Goal: Information Seeking & Learning: Learn about a topic

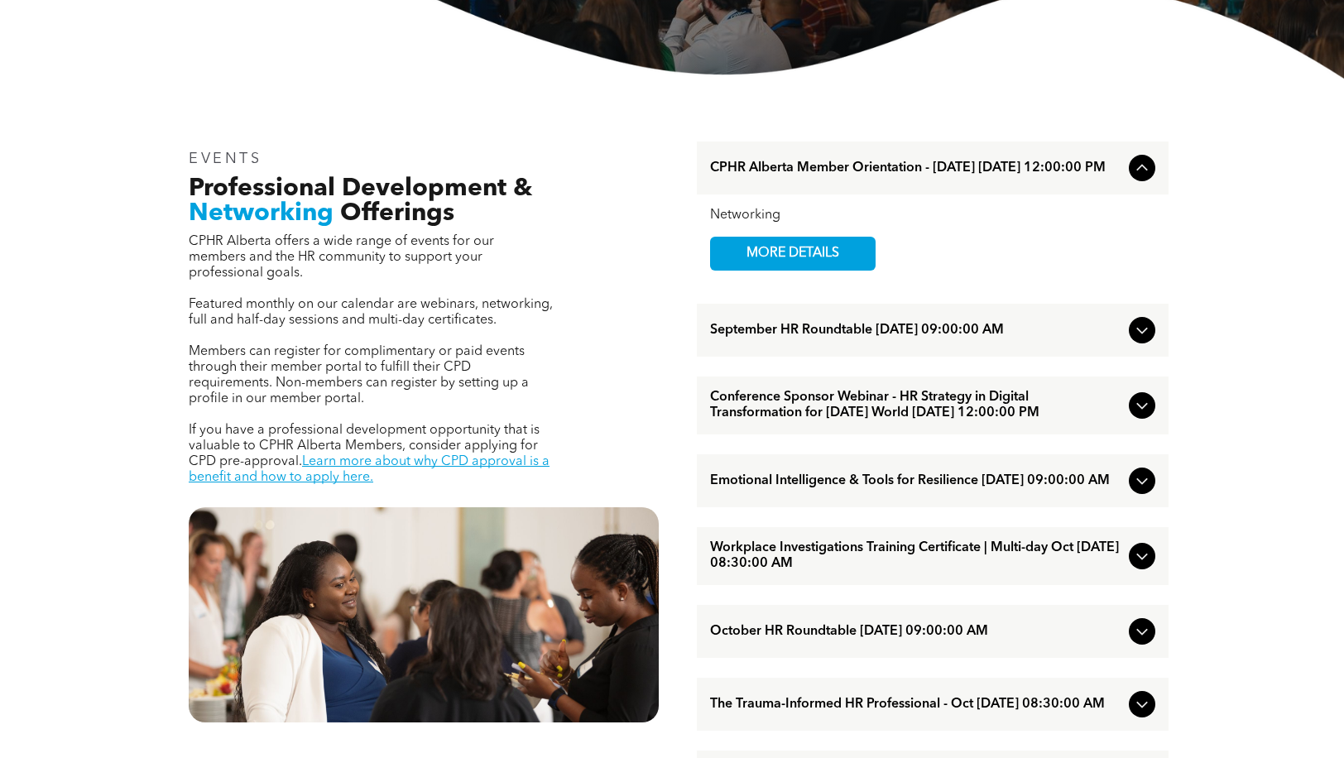
scroll to position [496, 0]
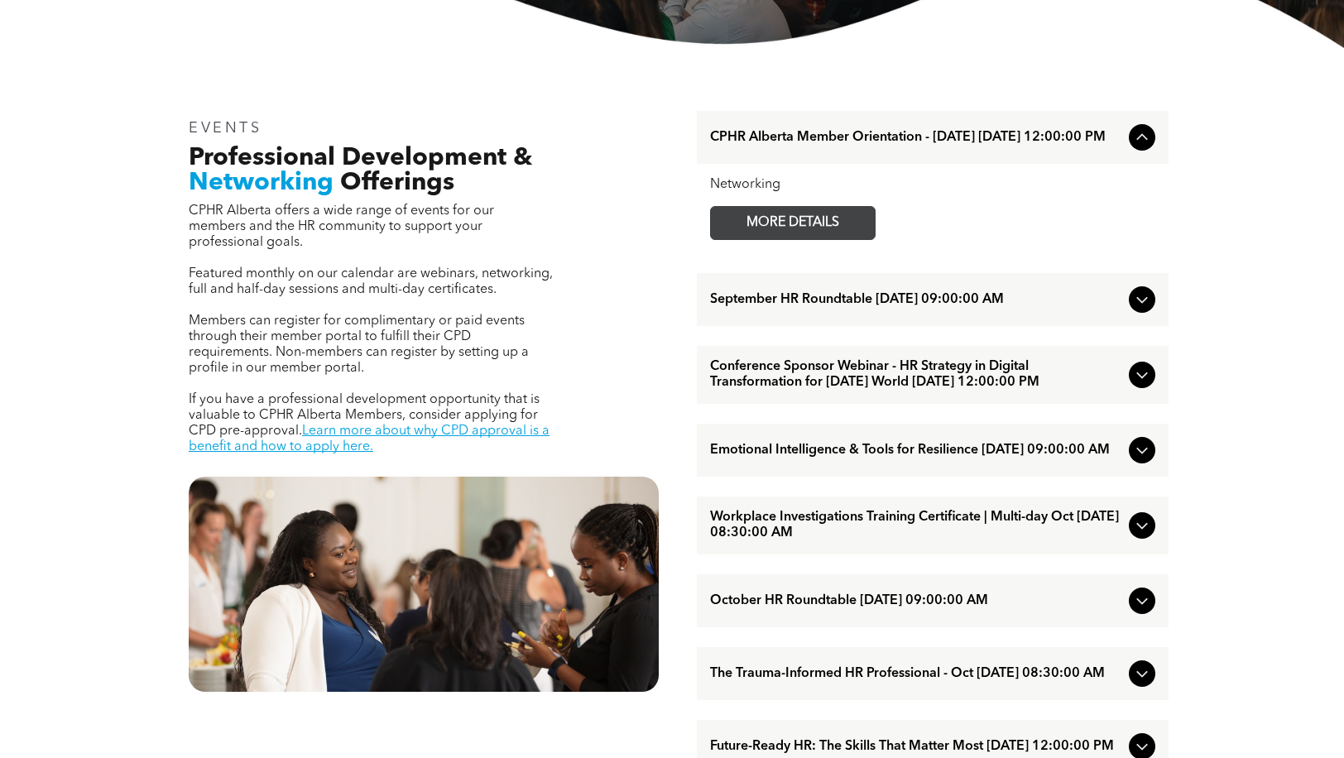
click at [814, 234] on span "MORE DETAILS" at bounding box center [792, 223] width 131 height 32
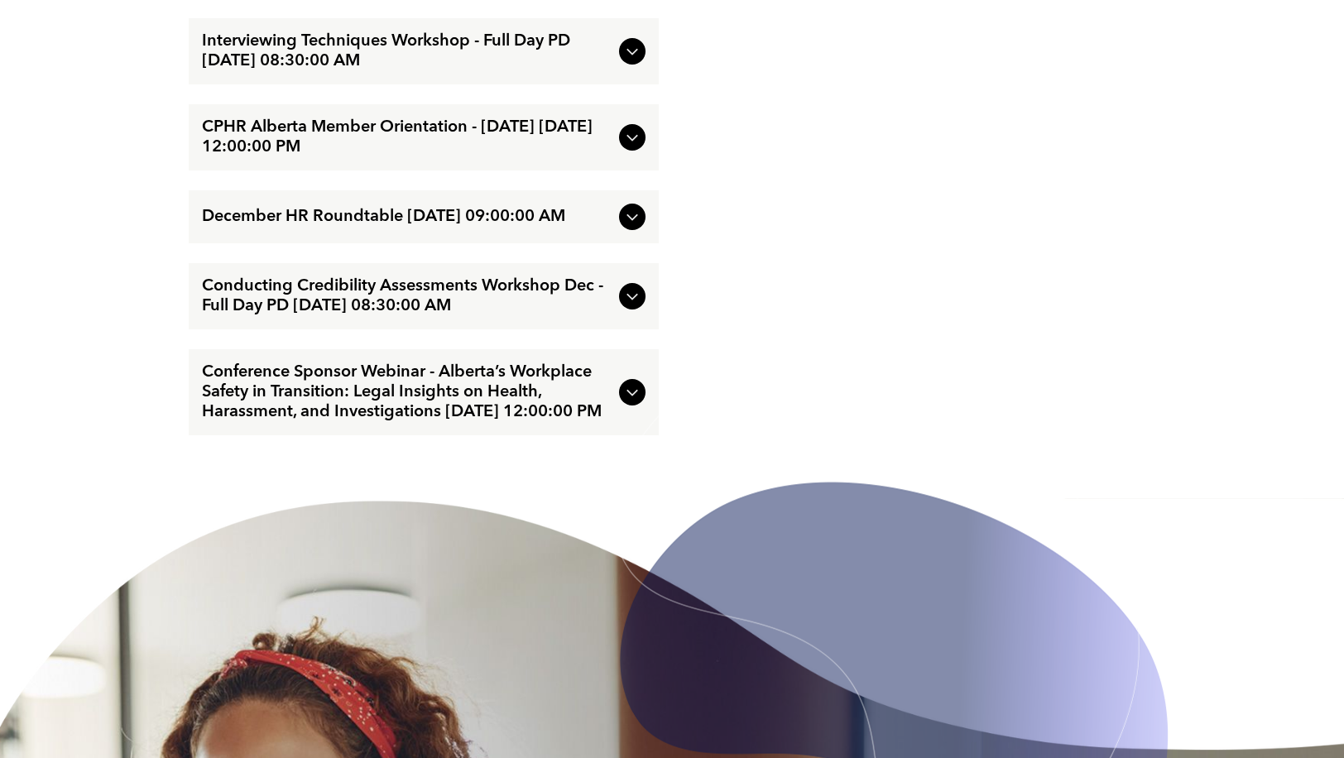
scroll to position [2647, 0]
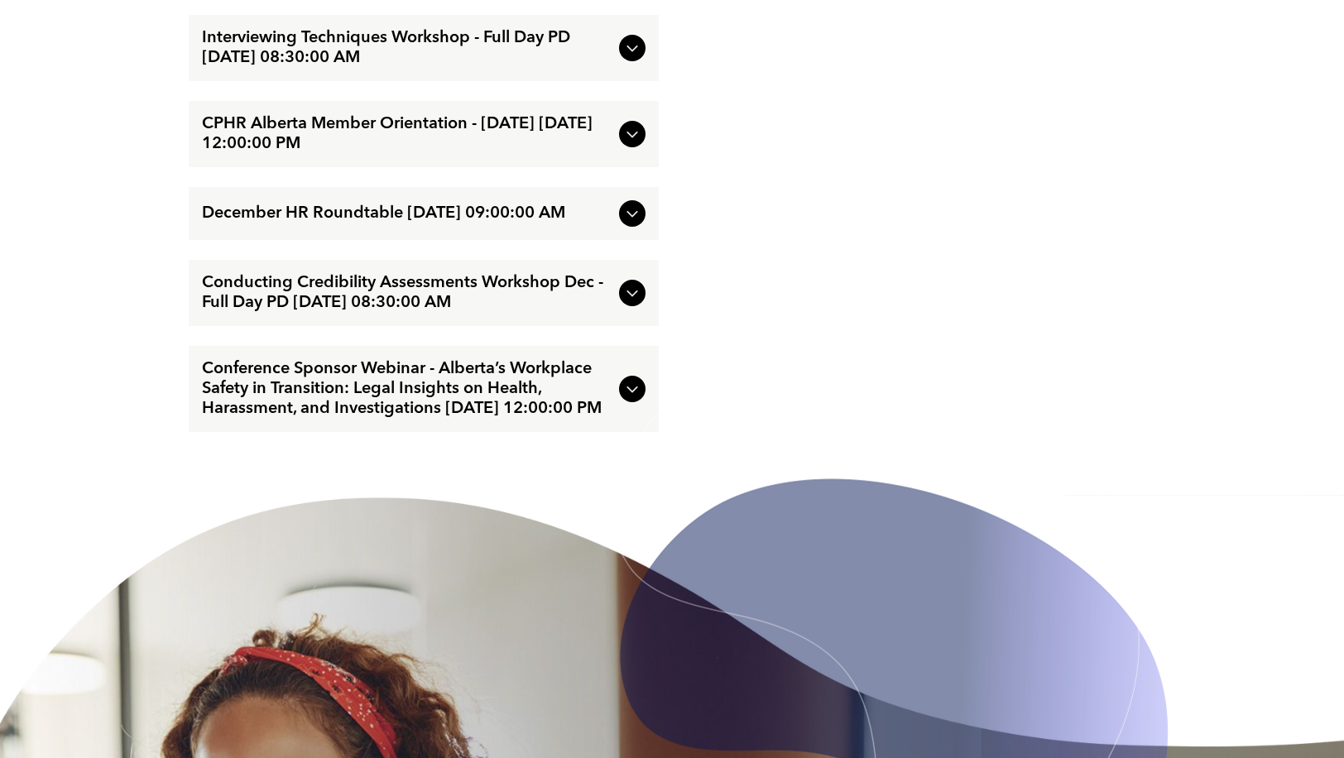
click at [636, 58] on icon at bounding box center [632, 48] width 20 height 20
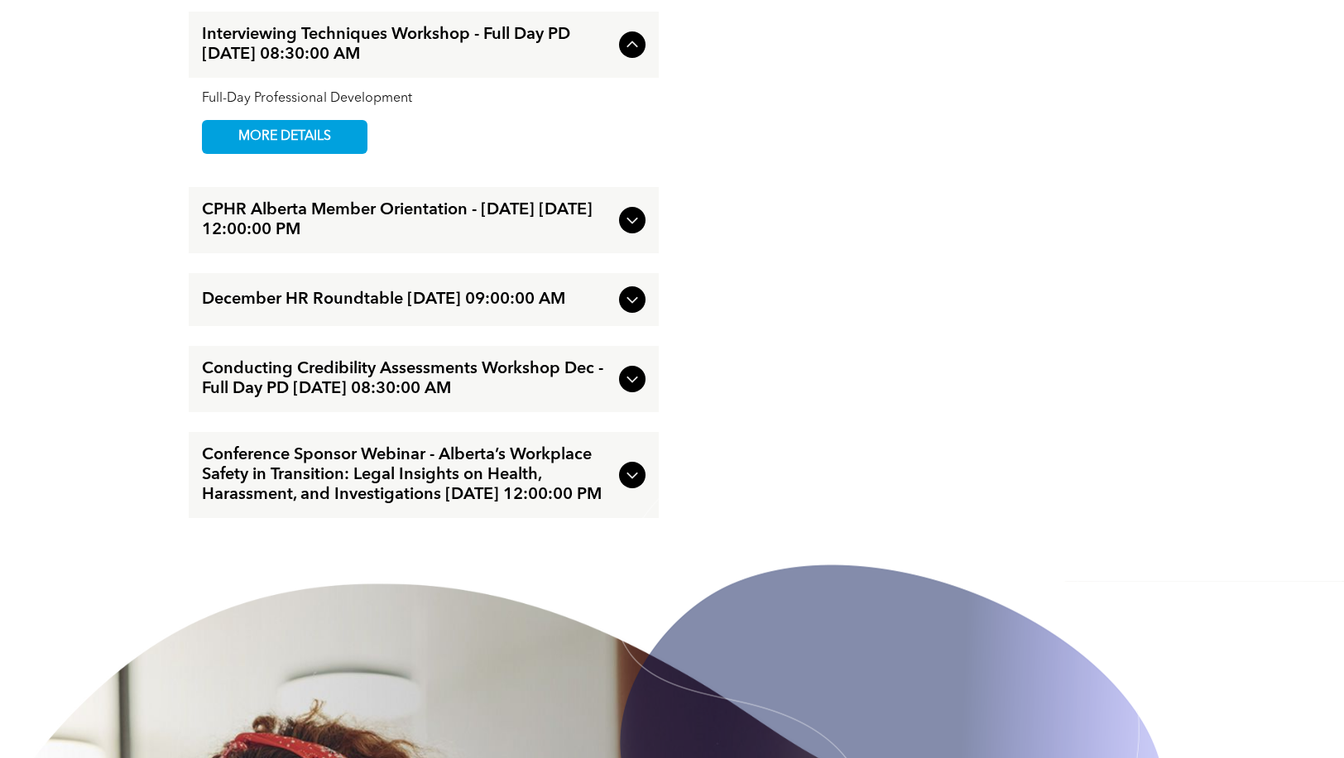
scroll to position [2558, 0]
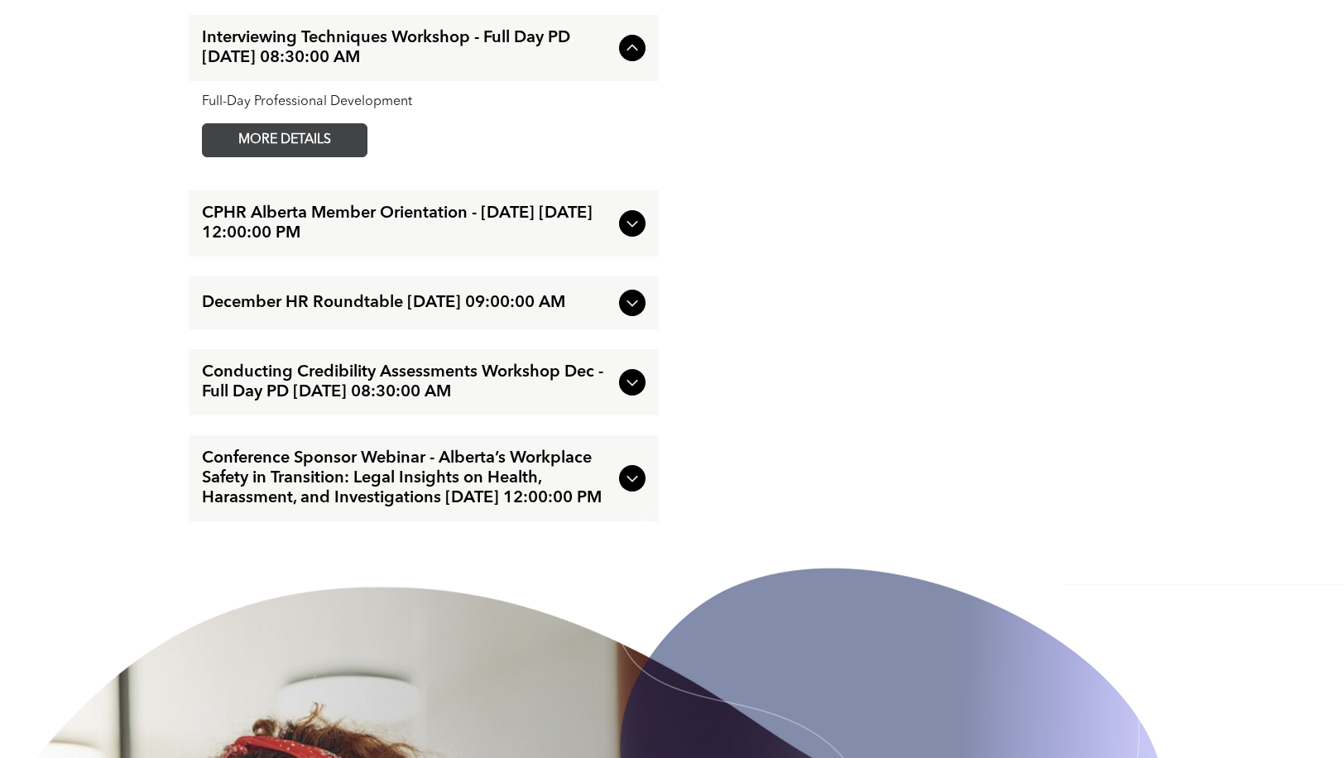
click at [234, 156] on span "MORE DETAILS" at bounding box center [284, 140] width 131 height 32
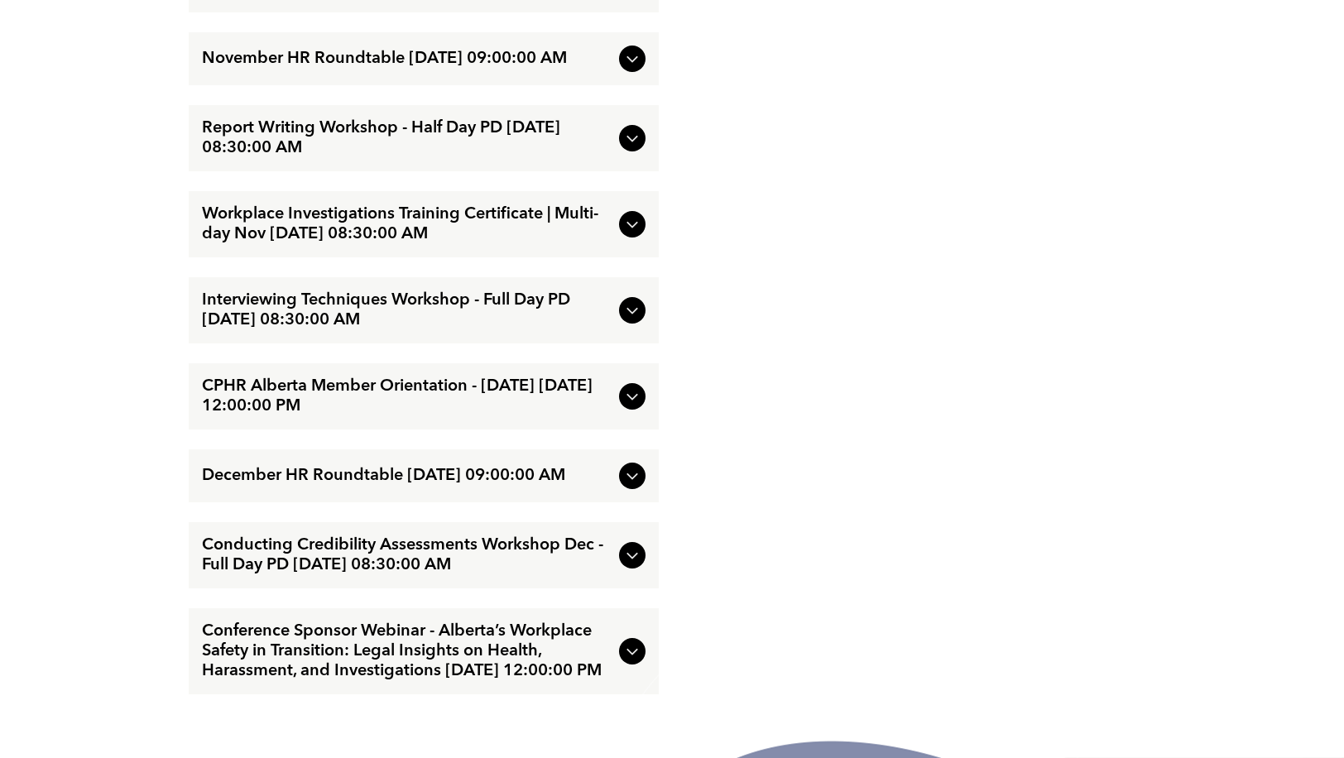
scroll to position [3309, 0]
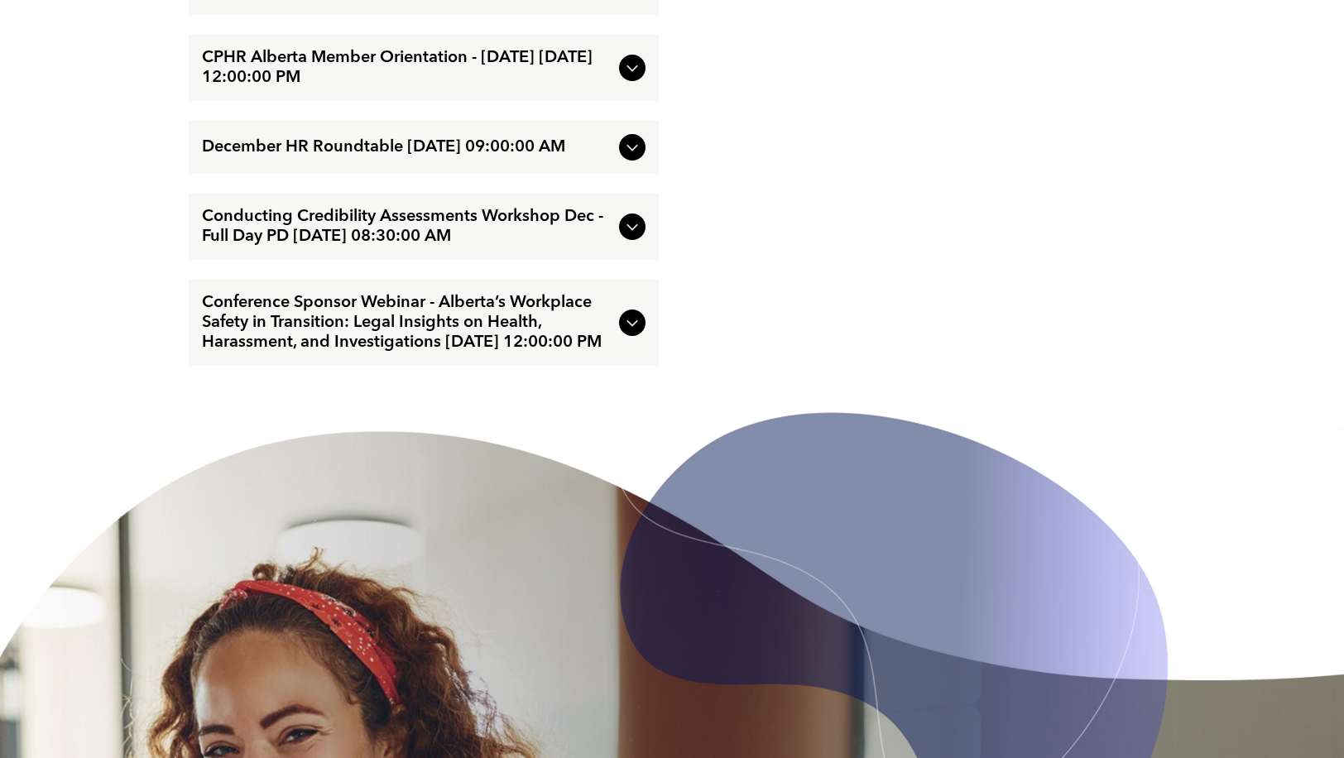
click at [293, 247] on span "Conducting Credibility Assessments Workshop Dec - Full Day PD [DATE] 08:30:00 AM" at bounding box center [407, 227] width 410 height 40
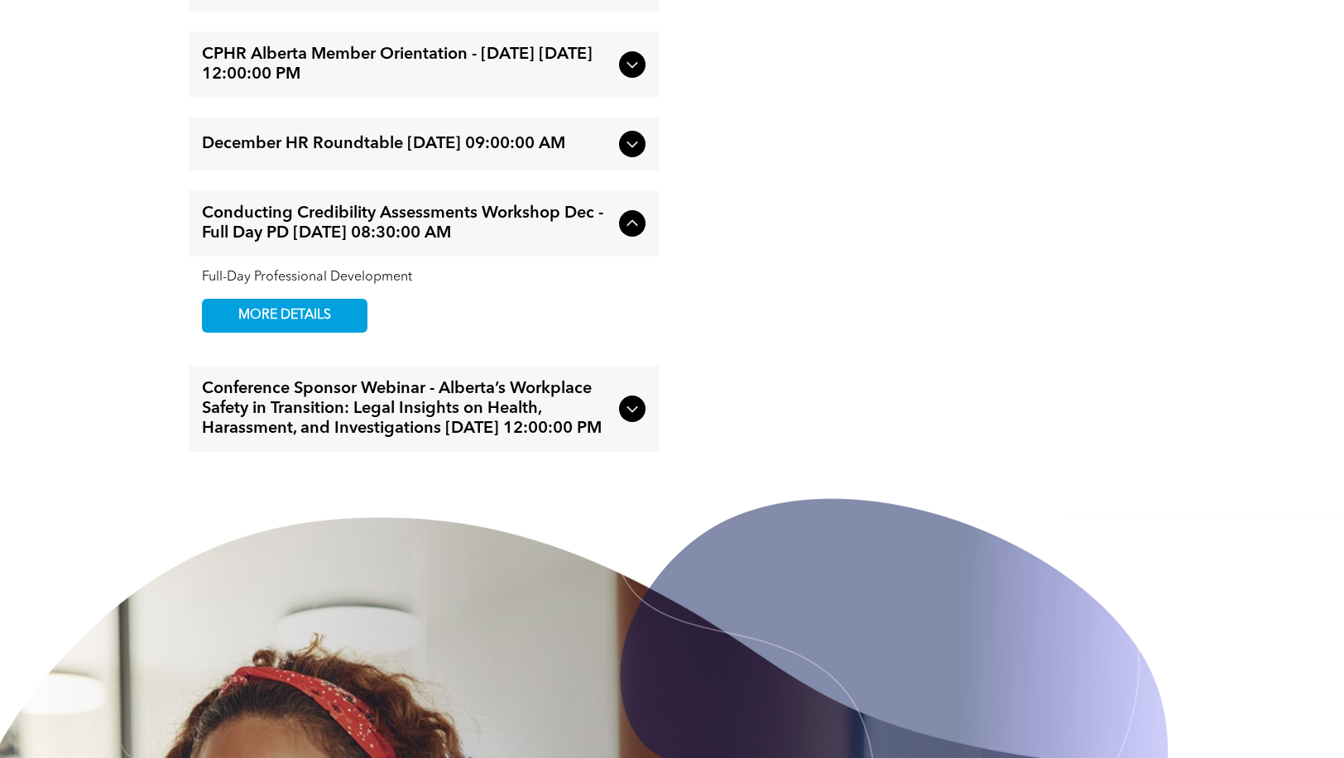
scroll to position [3220, 0]
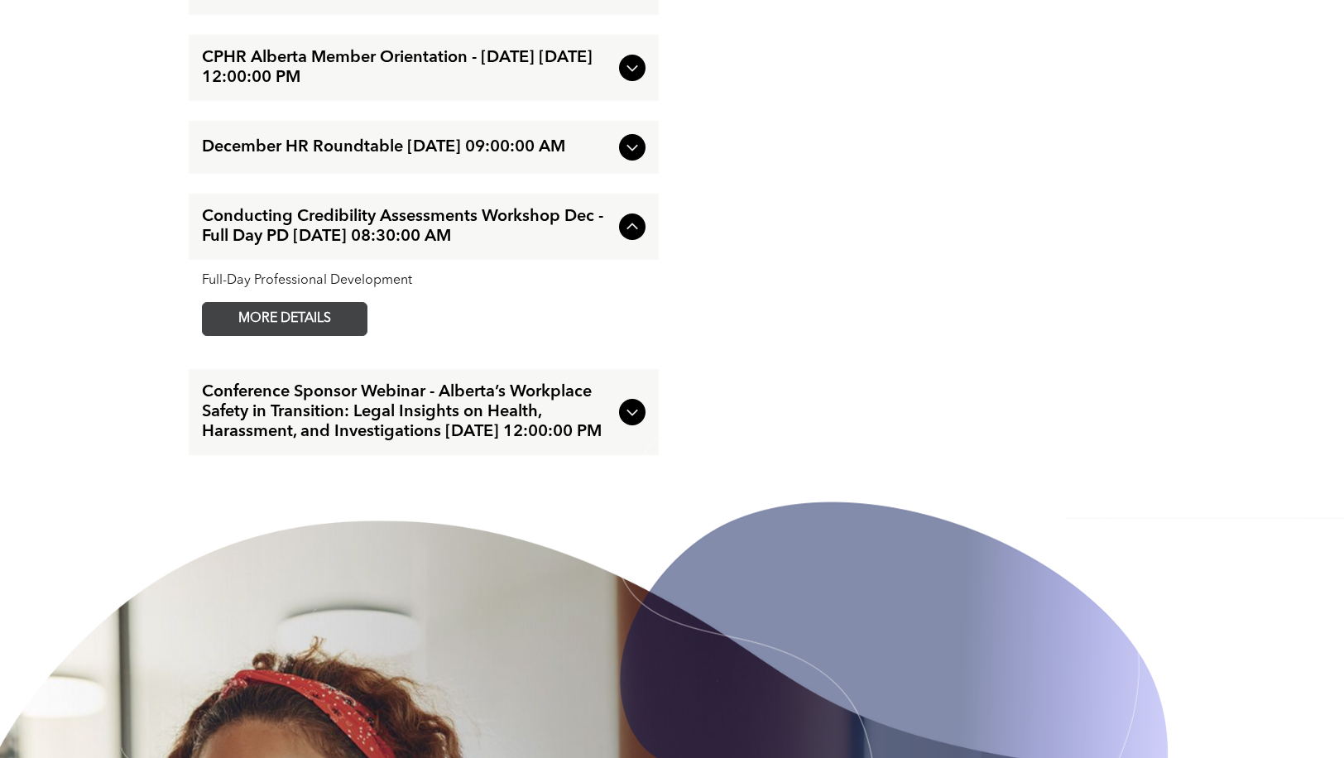
click at [275, 335] on span "MORE DETAILS" at bounding box center [284, 319] width 131 height 32
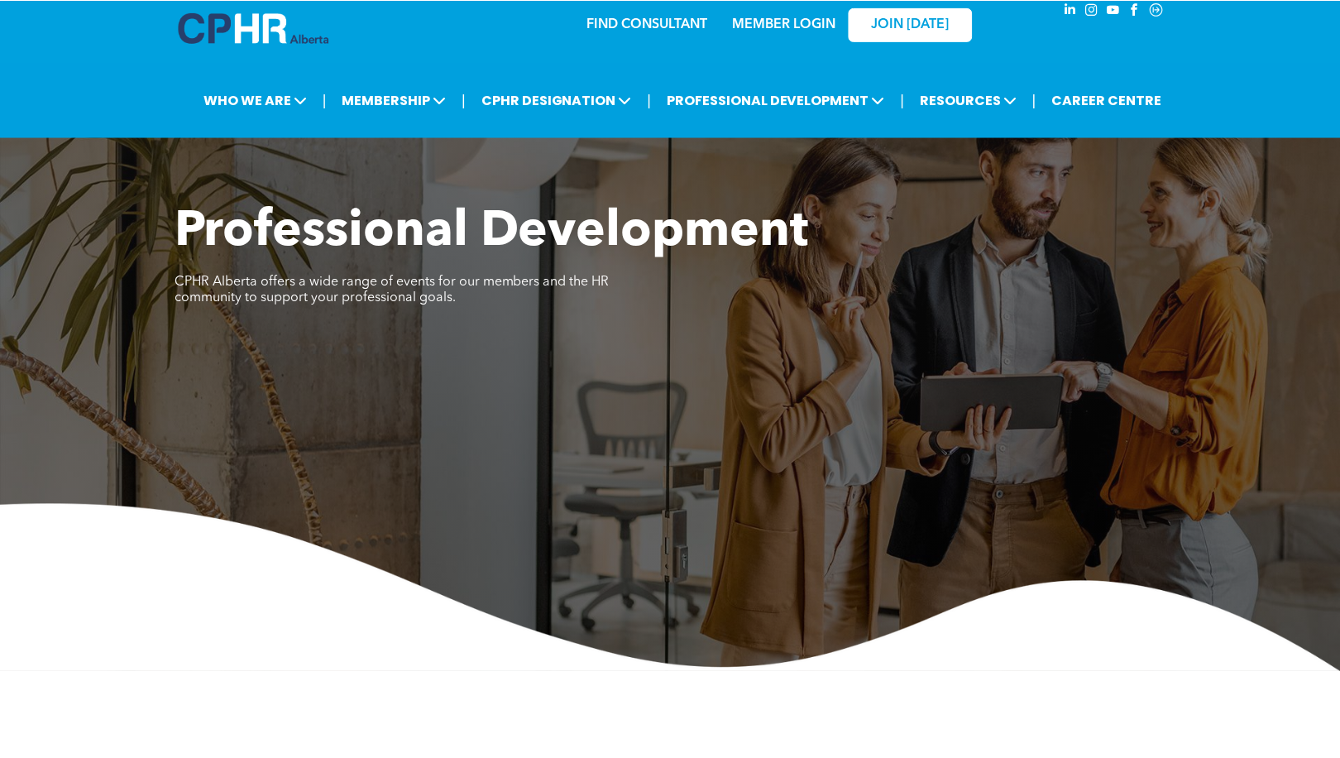
scroll to position [0, 0]
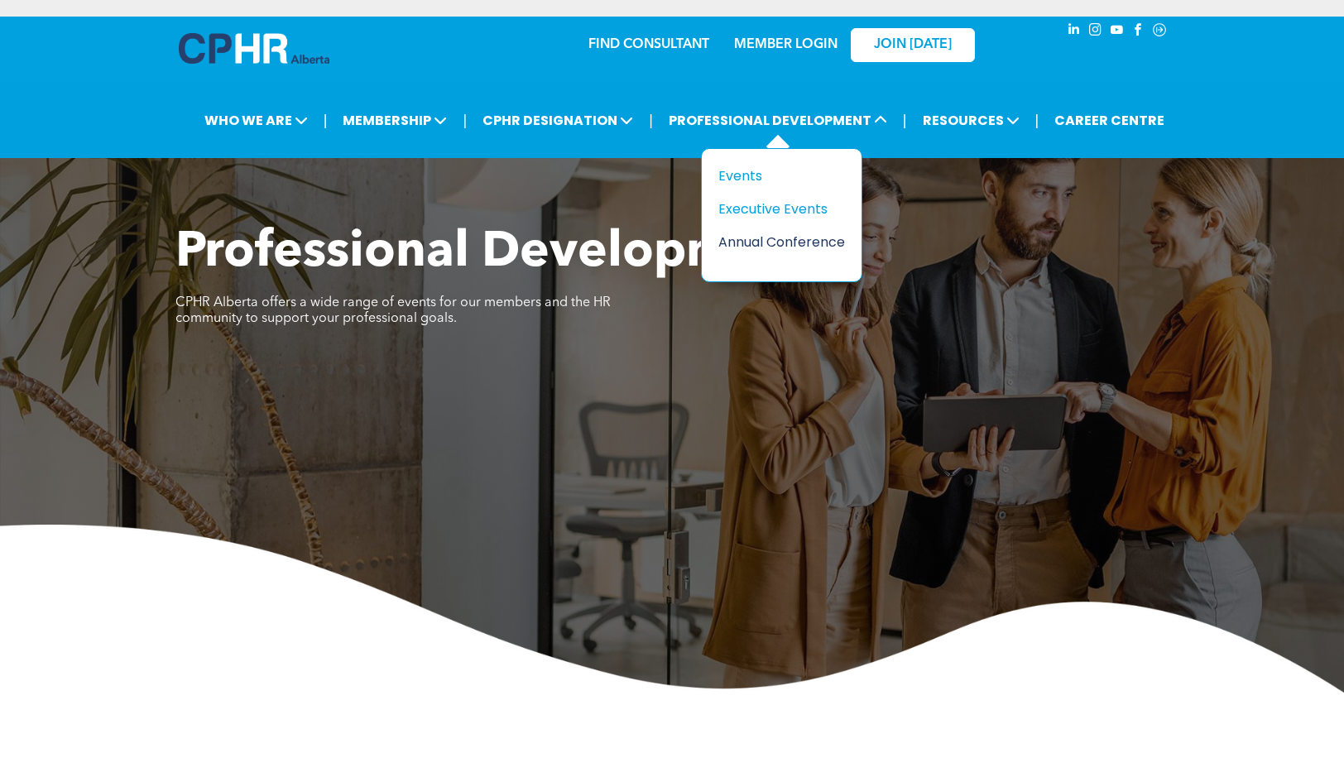
click at [803, 245] on div "Annual Conference" at bounding box center [775, 242] width 114 height 21
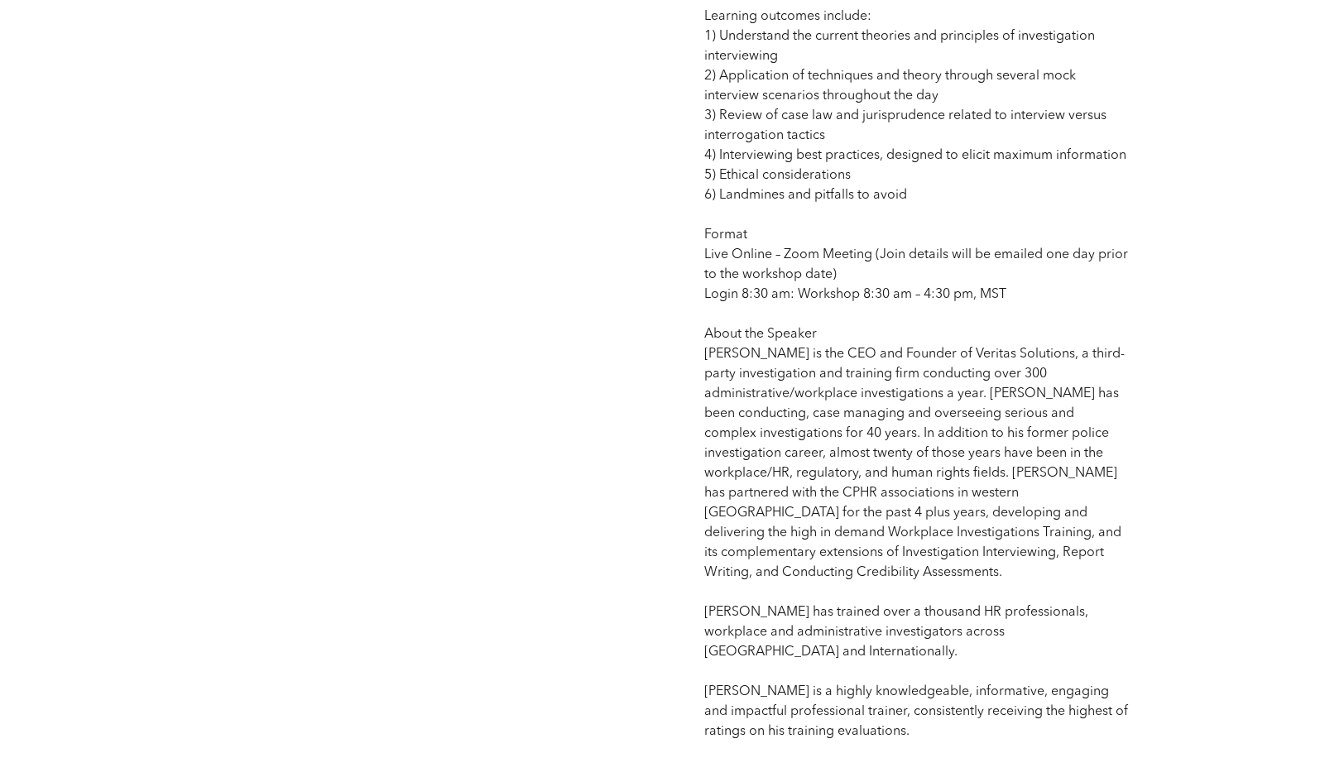
scroll to position [1572, 0]
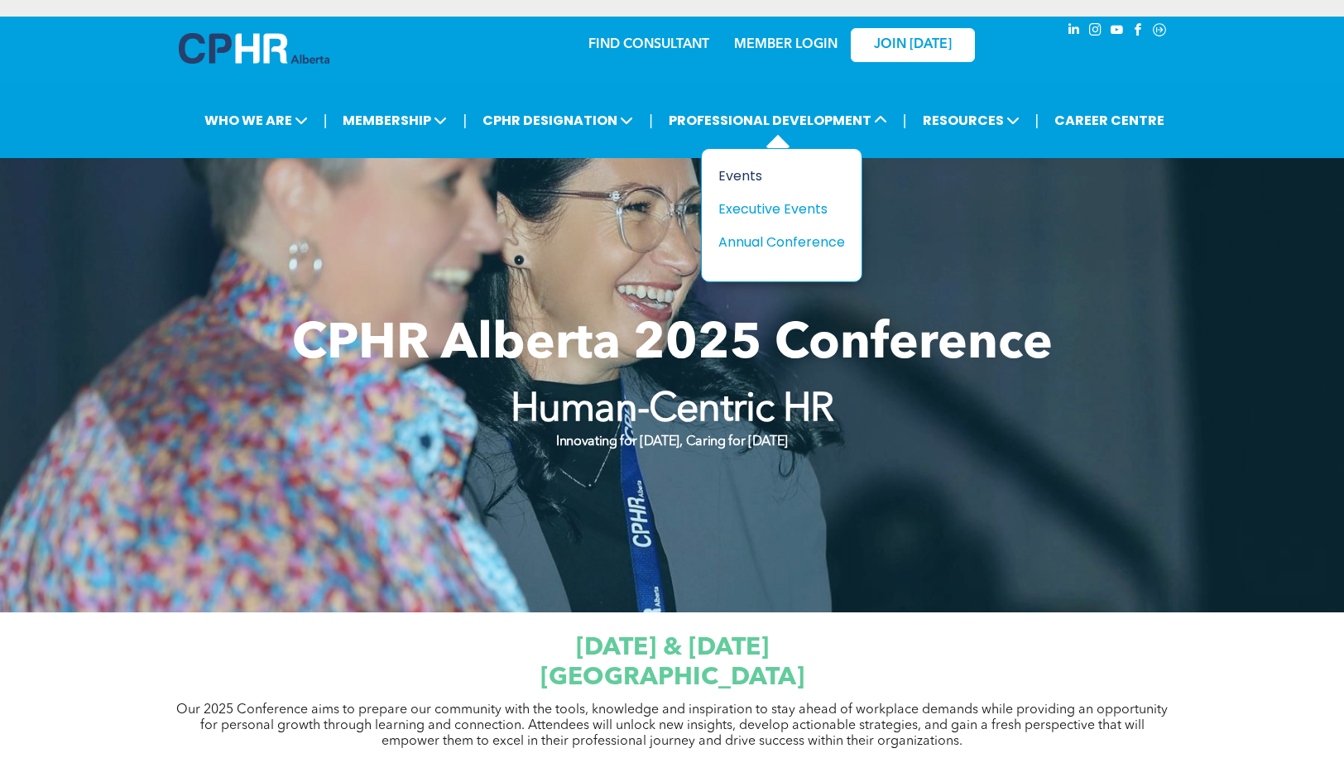
click at [732, 182] on div "Events" at bounding box center [775, 175] width 114 height 21
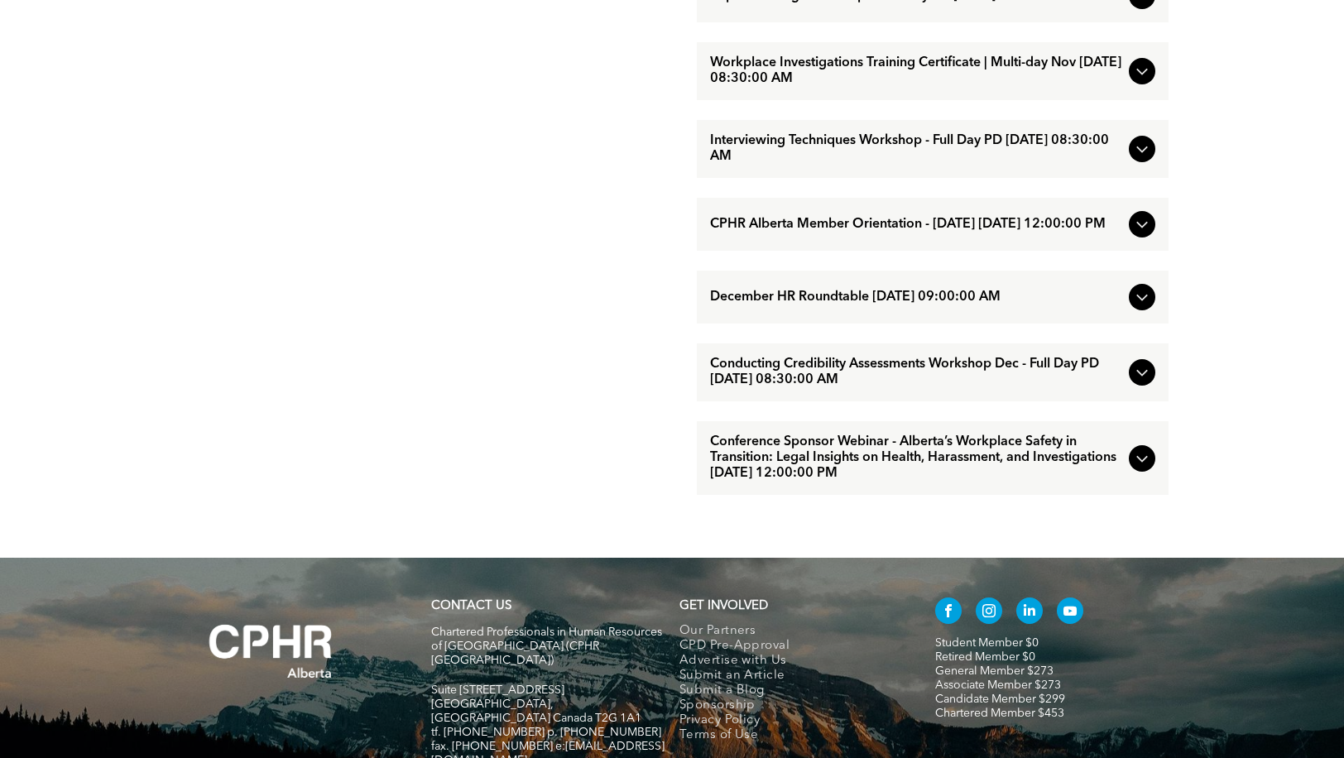
scroll to position [1791, 0]
